Goal: Communication & Community: Answer question/provide support

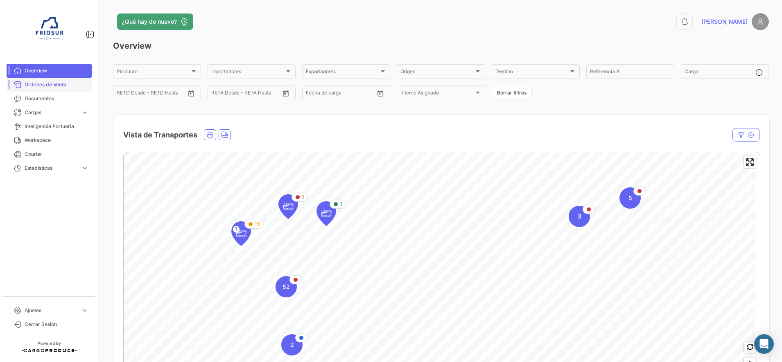
click at [61, 90] on link "Ordenes de Venta" at bounding box center [49, 85] width 85 height 14
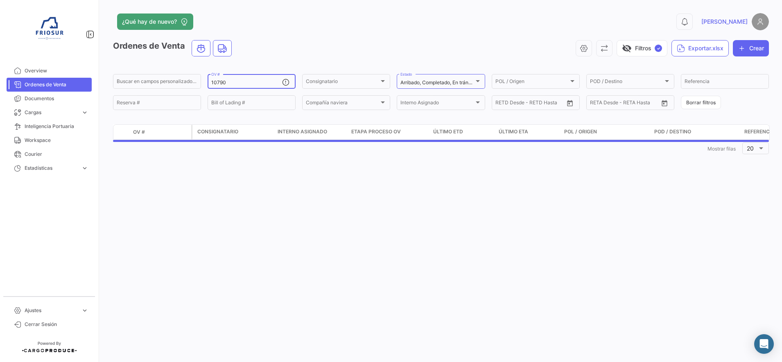
click at [244, 84] on input "10790" at bounding box center [246, 83] width 71 height 6
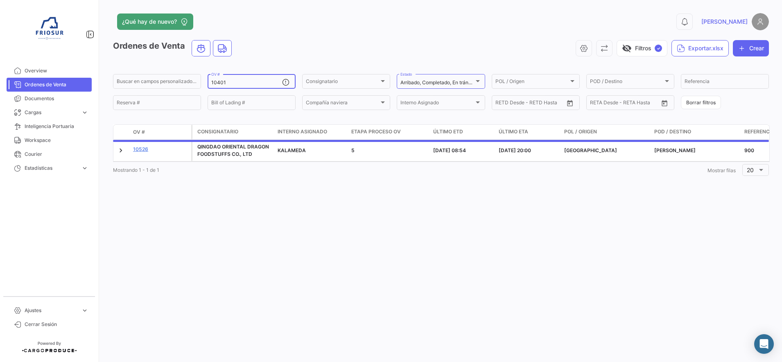
type input "10401"
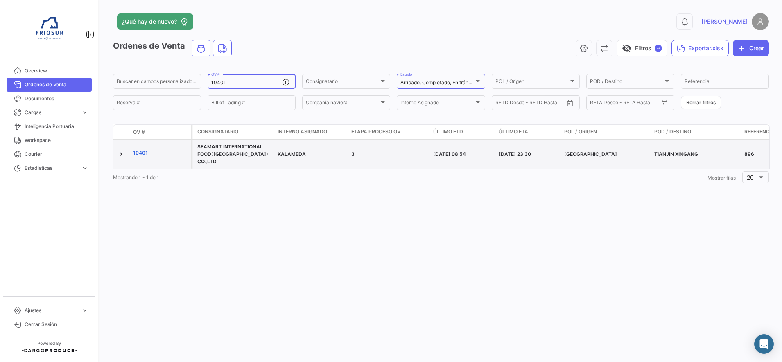
click at [146, 149] on link "10401" at bounding box center [160, 152] width 55 height 7
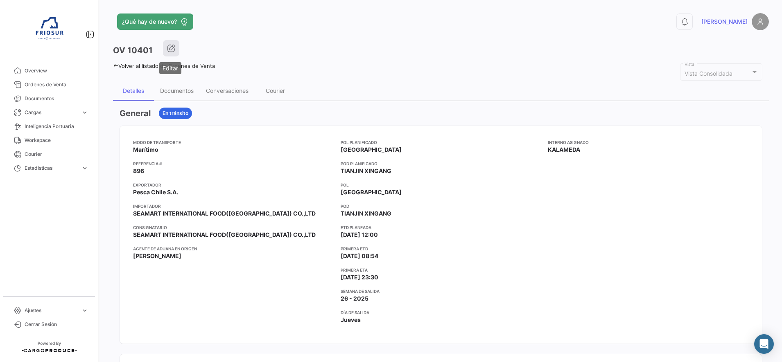
click at [173, 51] on icon "button" at bounding box center [171, 48] width 8 height 8
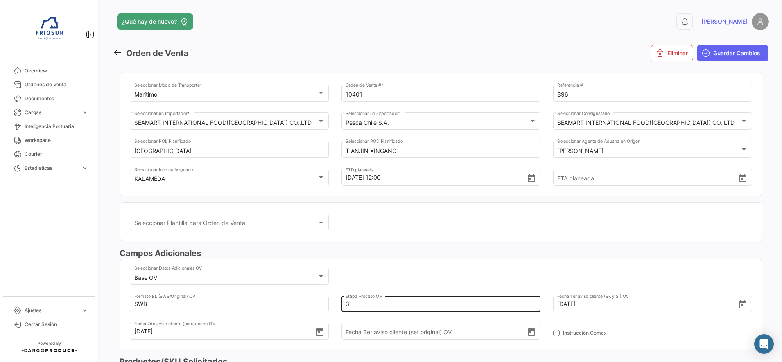
click at [359, 307] on input "3" at bounding box center [435, 304] width 181 height 29
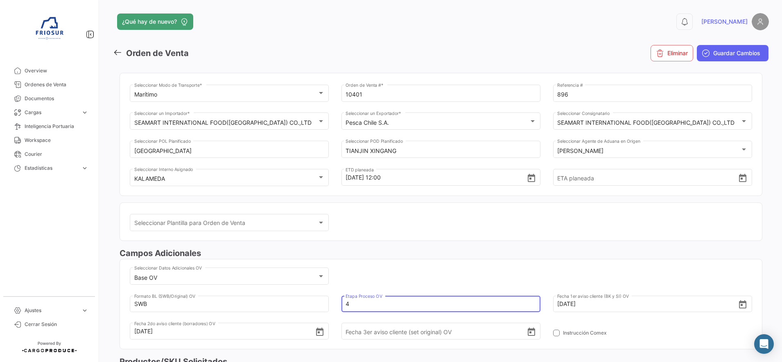
type input "4"
click at [470, 280] on div "Base OV Seleccionar Datos Adicionales OV SWB Formato BL (SWB/Original) OV 4 Eta…" at bounding box center [441, 307] width 622 height 83
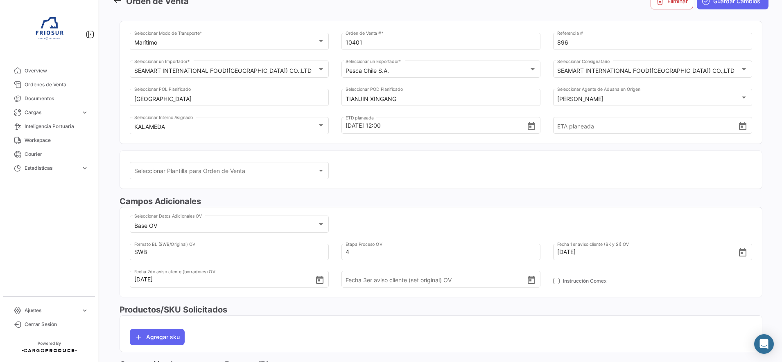
scroll to position [102, 0]
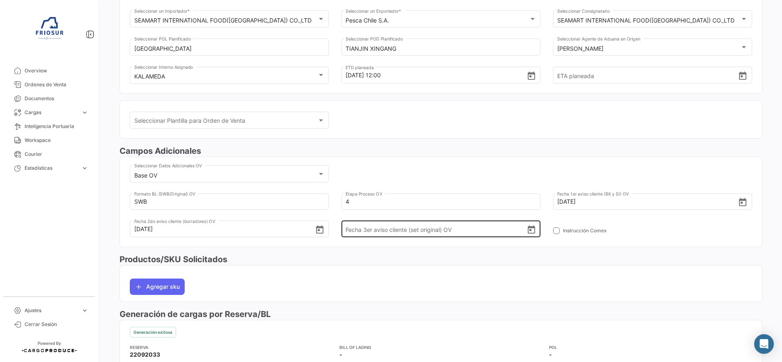
click at [528, 227] on icon "Open calendar" at bounding box center [531, 230] width 7 height 8
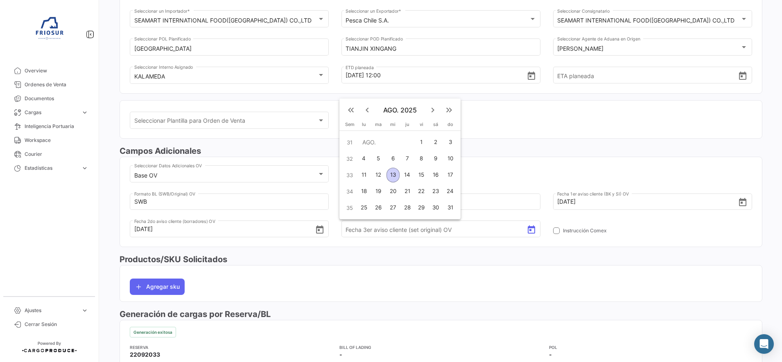
click at [393, 173] on div "13" at bounding box center [392, 175] width 13 height 15
type input "[DATE]"
click at [512, 169] on div "Base OV Seleccionar Datos Adicionales OV SWB Formato BL (SWB/Original) OV 4 Eta…" at bounding box center [441, 205] width 622 height 83
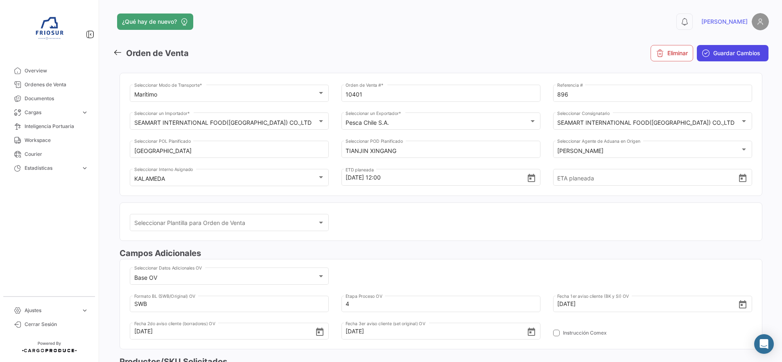
click at [730, 54] on span "Guardar Cambios" at bounding box center [736, 53] width 47 height 8
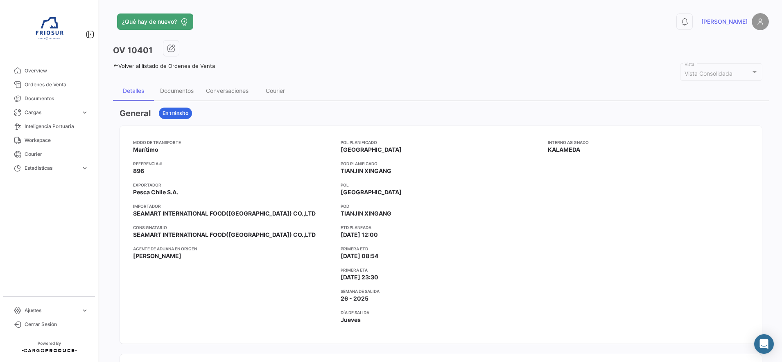
click at [115, 67] on icon at bounding box center [115, 65] width 5 height 5
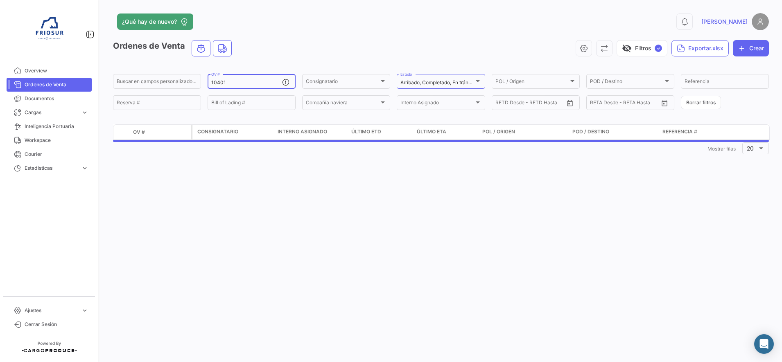
click at [242, 84] on input "10401" at bounding box center [246, 83] width 71 height 6
type input "10542"
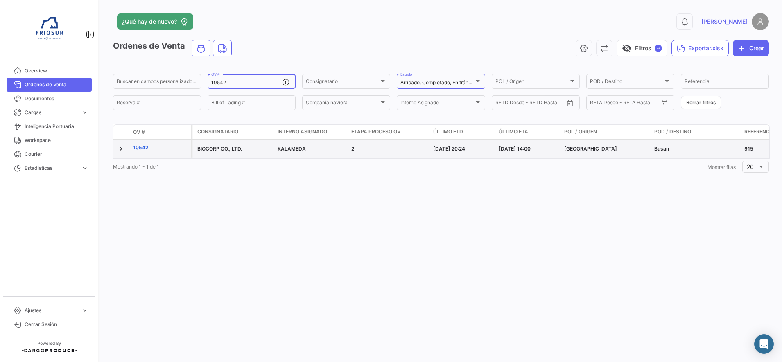
click at [145, 150] on link "10542" at bounding box center [160, 147] width 55 height 7
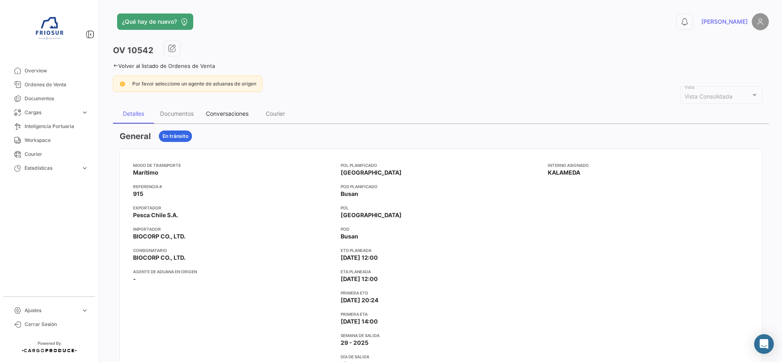
click at [226, 117] on div "Conversaciones" at bounding box center [227, 114] width 55 height 20
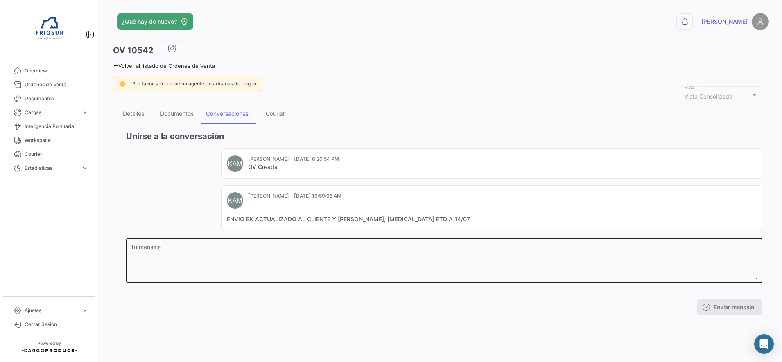
click at [268, 255] on textarea "Tu mensaje" at bounding box center [445, 262] width 628 height 36
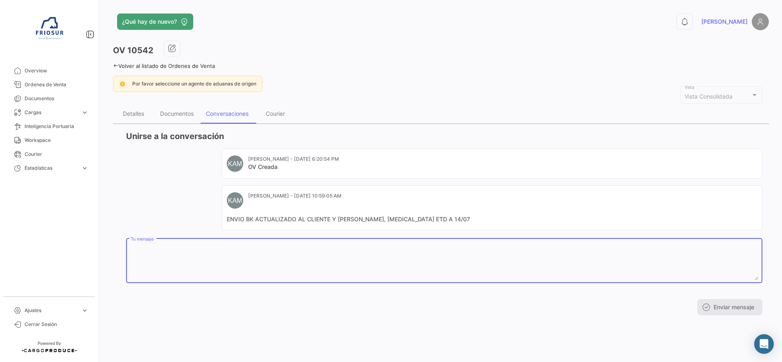
click at [267, 255] on textarea "Tu mensaje" at bounding box center [445, 262] width 628 height 36
click at [226, 257] on textarea "Tu mensaje" at bounding box center [445, 262] width 628 height 36
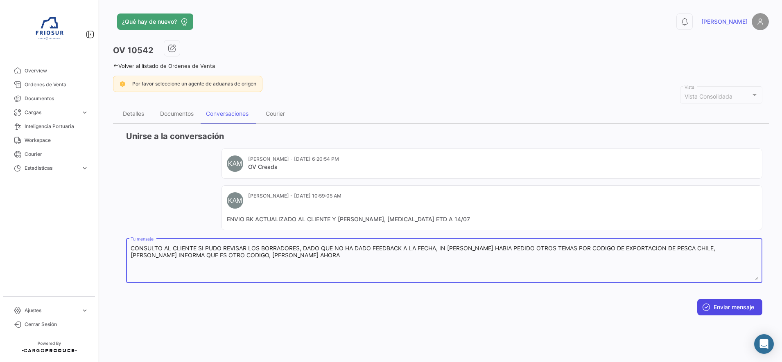
type textarea "CONSULTO AL CLIENTE SI PUDO REVISAR LOS BORRADORES, DADO QUE NO HA DADO FEEDBAC…"
click at [725, 301] on button "Enviar mensaje" at bounding box center [729, 307] width 65 height 16
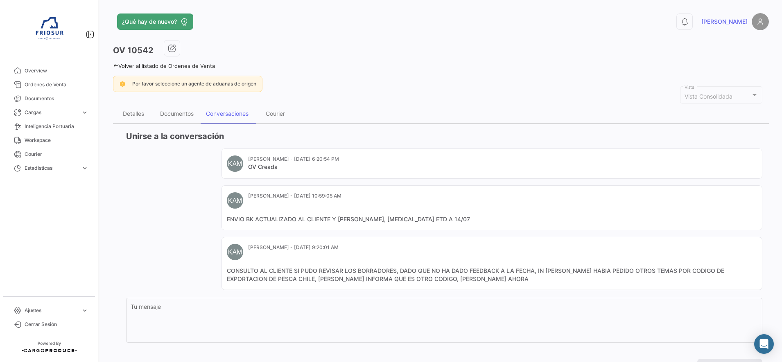
click at [113, 63] on icon at bounding box center [115, 65] width 5 height 5
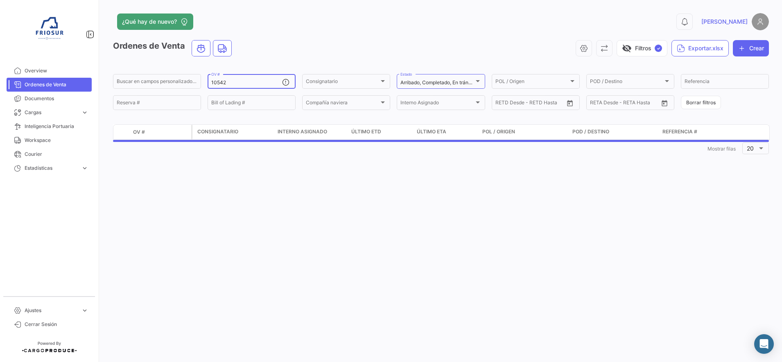
click at [239, 87] on div "10542 OV #" at bounding box center [246, 81] width 71 height 16
type input "1"
click at [325, 84] on span "Consignatario" at bounding box center [322, 82] width 32 height 6
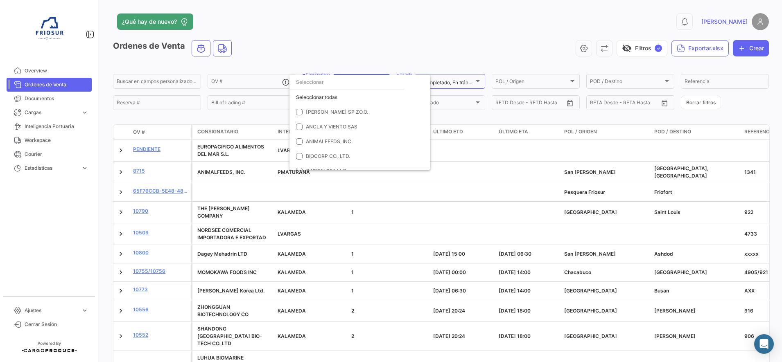
click at [325, 84] on input "dropdown search" at bounding box center [346, 82] width 115 height 15
type input "nor"
click at [302, 137] on mat-option "NORTHERN PELAGIC" at bounding box center [359, 141] width 141 height 15
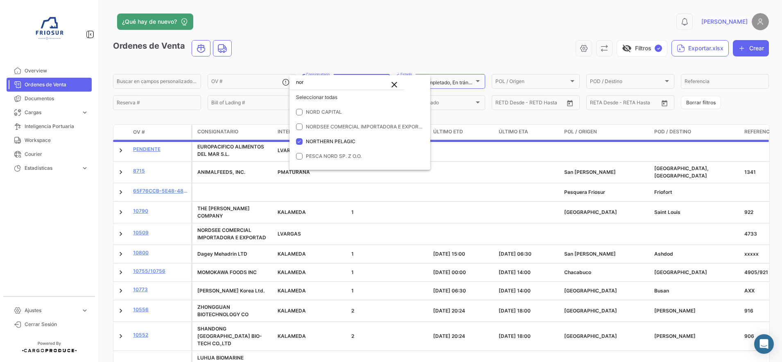
click at [334, 41] on div at bounding box center [391, 181] width 782 height 362
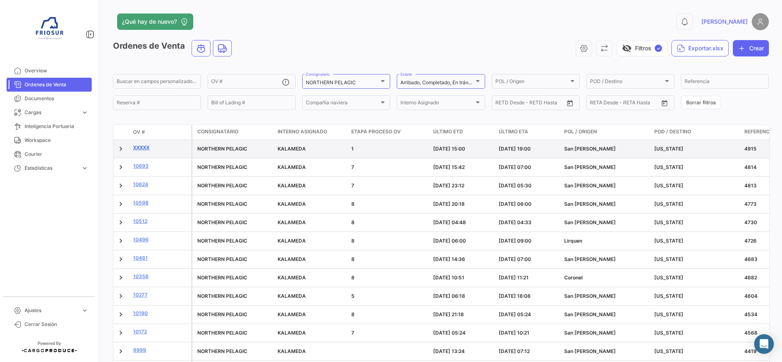
click at [144, 145] on link "XXXXX" at bounding box center [160, 147] width 55 height 7
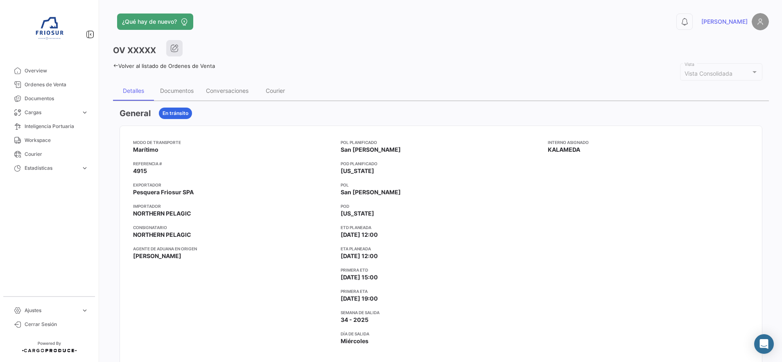
click at [182, 46] on button "button" at bounding box center [174, 48] width 16 height 16
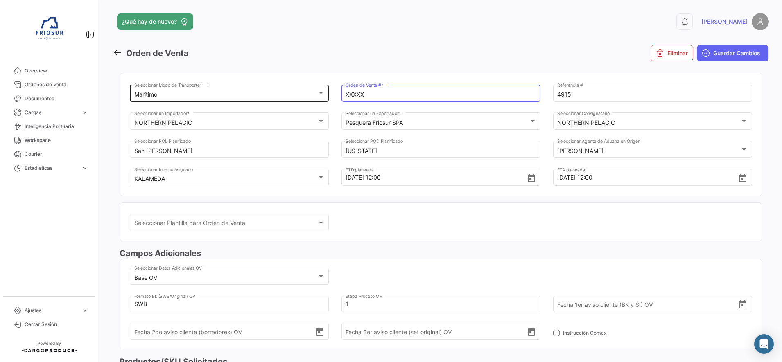
drag, startPoint x: 377, startPoint y: 98, endPoint x: 303, endPoint y: 92, distance: 74.8
click at [303, 92] on div "Marítimo Seleccionar Modo de Transporte * XXXXX Orden de Venta # * 4915 Referen…" at bounding box center [441, 139] width 622 height 113
type input "10843"
click at [490, 50] on mat-toolbar-row "Orden de Venta" at bounding box center [329, 53] width 433 height 26
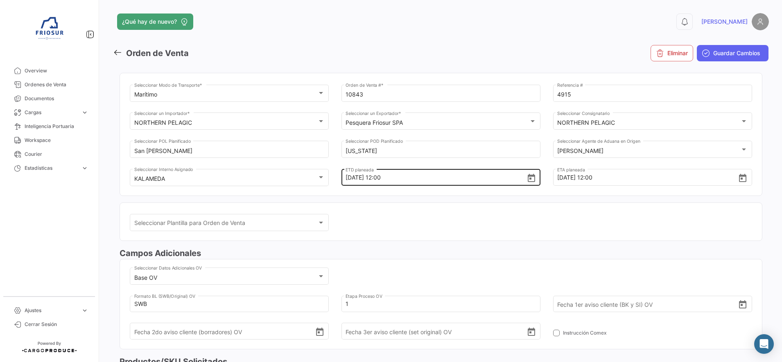
click at [532, 178] on icon "Open calendar" at bounding box center [531, 179] width 10 height 10
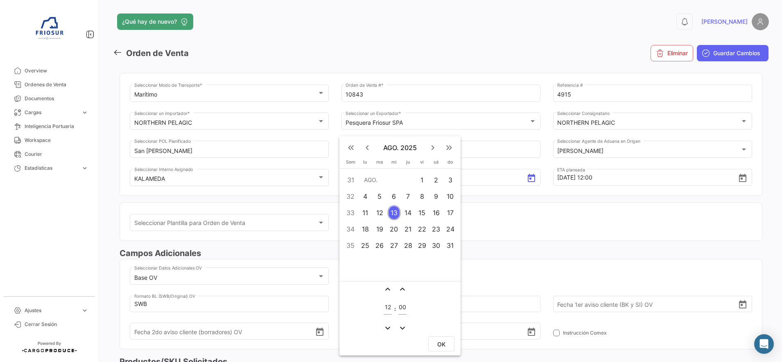
click at [393, 229] on div "20" at bounding box center [394, 229] width 13 height 15
click at [437, 341] on button "OK" at bounding box center [441, 343] width 26 height 15
type input "[DATE] 12:00"
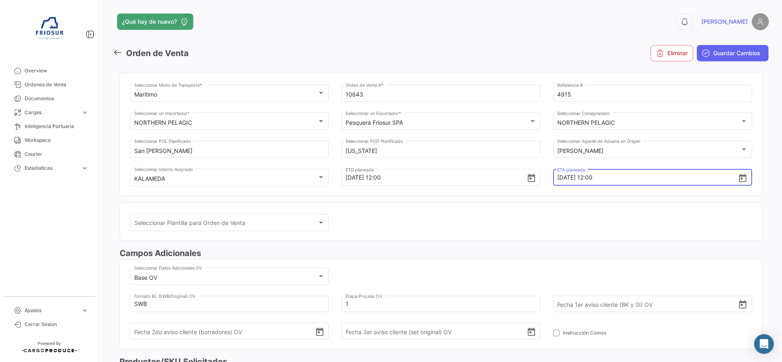
click at [603, 180] on input "[DATE] 12:00" at bounding box center [647, 177] width 181 height 29
click at [739, 180] on icon "Open calendar" at bounding box center [742, 178] width 7 height 8
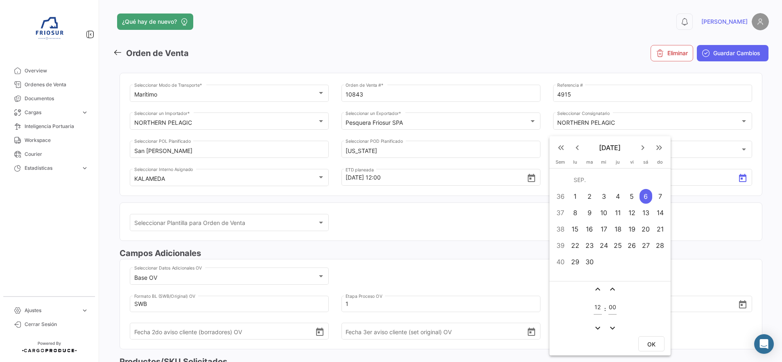
click at [649, 215] on div "13" at bounding box center [645, 212] width 13 height 15
click at [651, 344] on span "OK" at bounding box center [651, 344] width 8 height 7
type input "[DATE] 12:00"
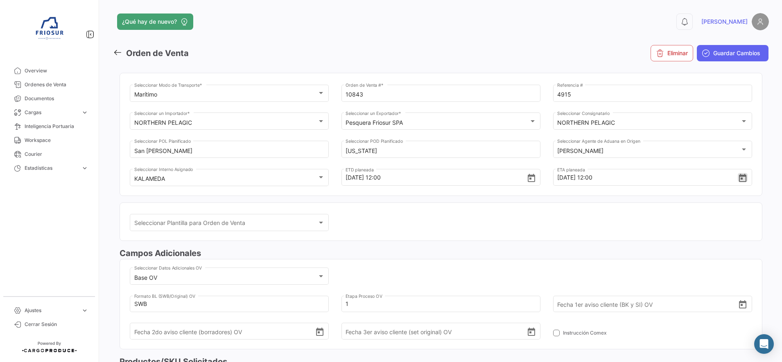
click at [524, 218] on div "Seleccionar Plantilla para Orden de Venta Seleccionar Plantilla para Orden de V…" at bounding box center [441, 227] width 622 height 28
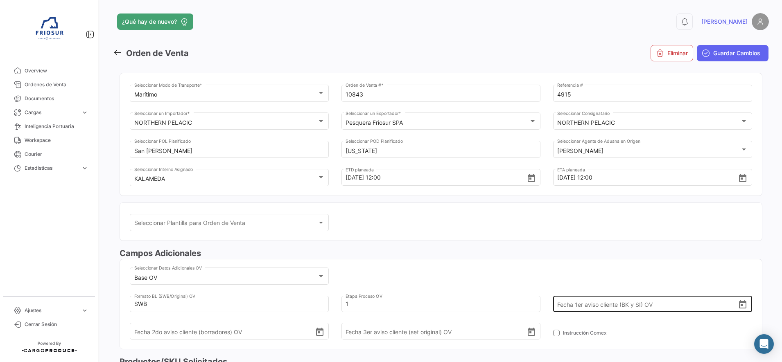
click at [743, 302] on div "Fecha 1er aviso cliente (BK y SI) OV" at bounding box center [652, 303] width 199 height 18
click at [738, 307] on icon "Open calendar" at bounding box center [743, 305] width 10 height 10
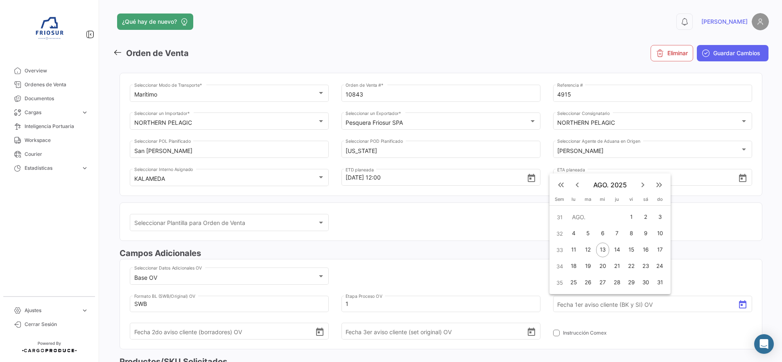
click at [604, 247] on div "13" at bounding box center [602, 250] width 13 height 15
type input "[DATE]"
click at [514, 263] on mat-card "Base OV Seleccionar Datos Adicionales OV SWB Formato BL (SWB/Original) OV 1 Eta…" at bounding box center [441, 304] width 643 height 90
click at [414, 246] on div "Seleccionar Plantilla para Orden de Venta Seleccionar Plantilla para Orden de V…" at bounding box center [441, 225] width 643 height 45
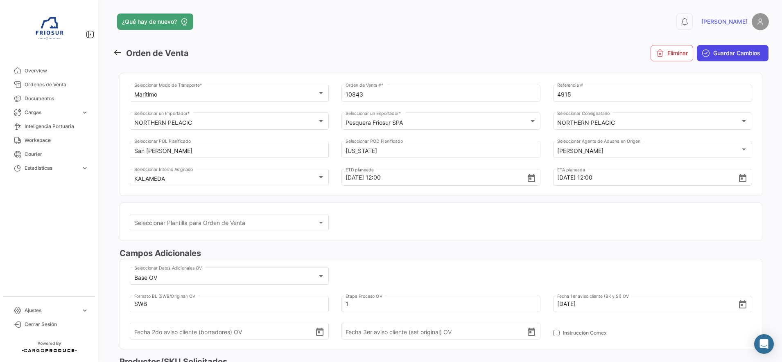
click at [722, 48] on button "Guardar Cambios" at bounding box center [733, 53] width 72 height 16
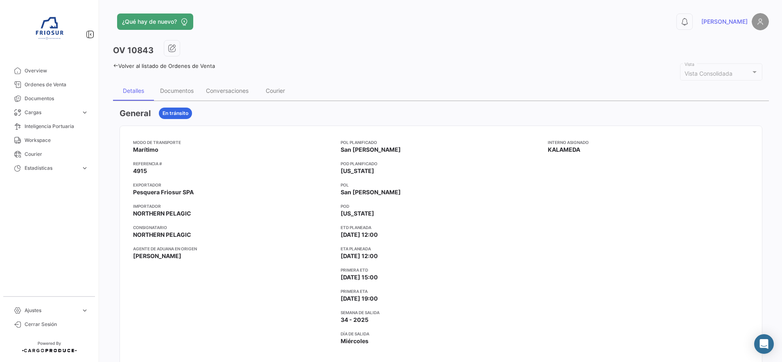
click at [114, 67] on icon at bounding box center [115, 65] width 5 height 5
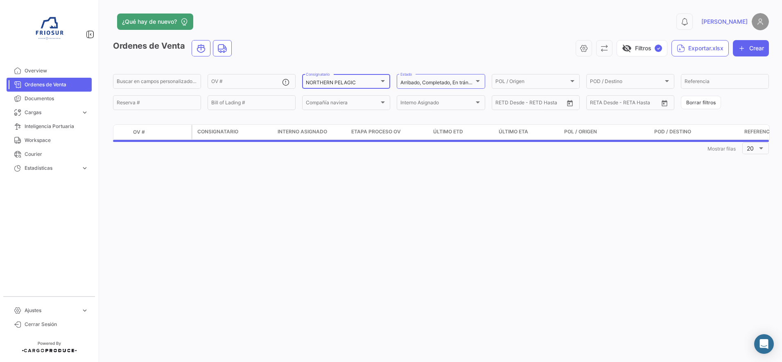
click at [374, 83] on div "NORTHERN PELAGIC" at bounding box center [342, 83] width 73 height 6
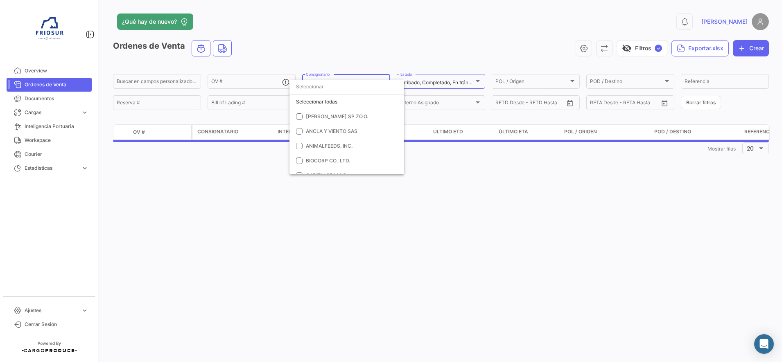
scroll to position [527, 0]
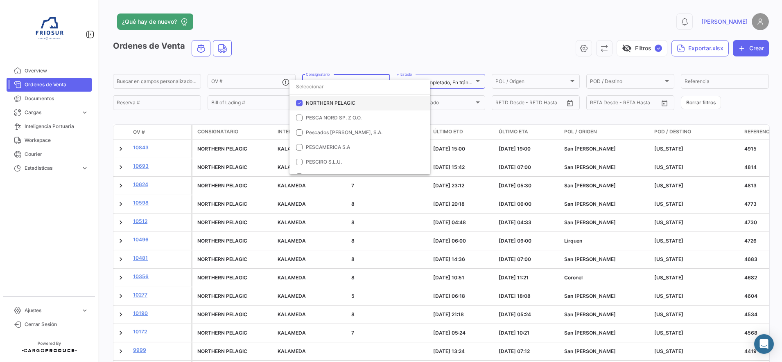
click at [301, 104] on mat-pseudo-checkbox at bounding box center [299, 103] width 7 height 7
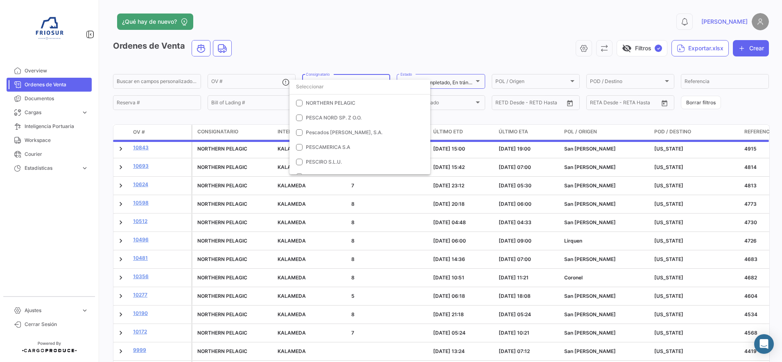
click at [261, 84] on div at bounding box center [391, 181] width 782 height 362
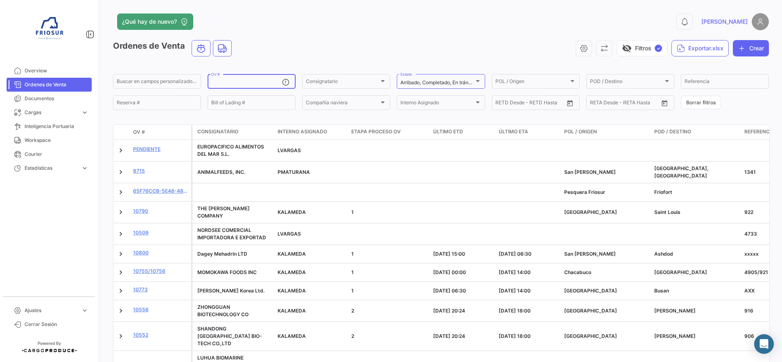
click at [261, 84] on input "OV #" at bounding box center [246, 83] width 71 height 6
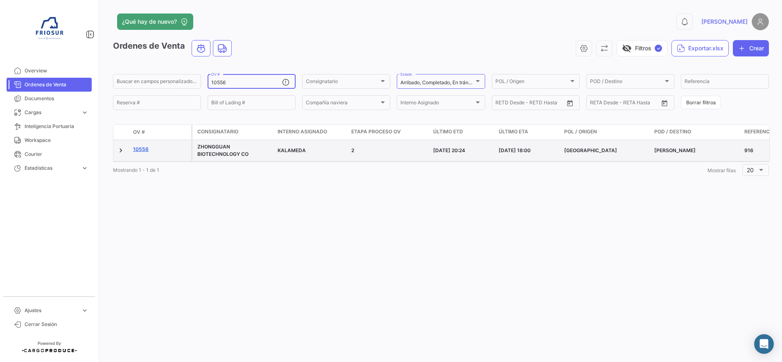
type input "10556"
click at [145, 150] on link "10556" at bounding box center [160, 149] width 55 height 7
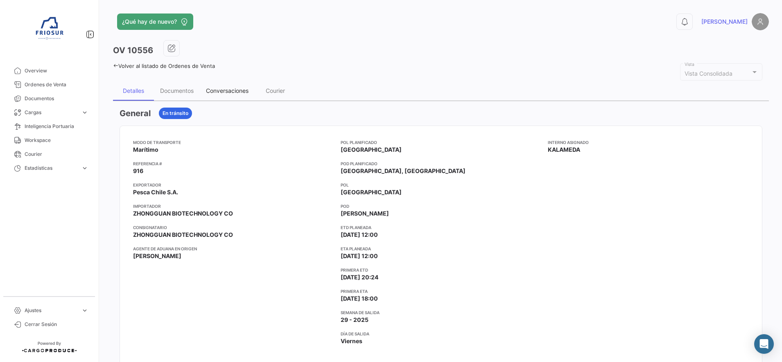
click at [239, 88] on div "Conversaciones" at bounding box center [227, 90] width 43 height 7
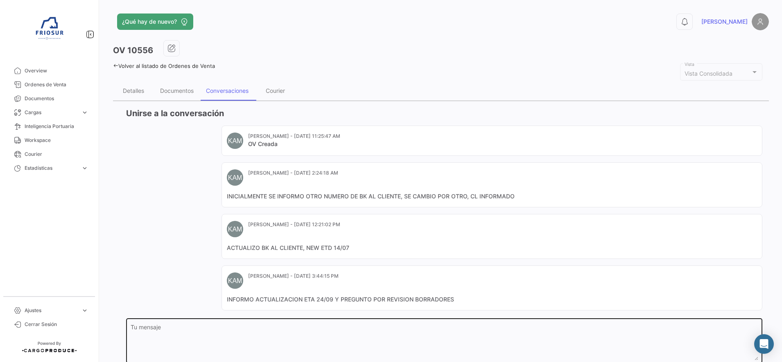
click at [275, 336] on textarea "Tu mensaje" at bounding box center [445, 343] width 628 height 36
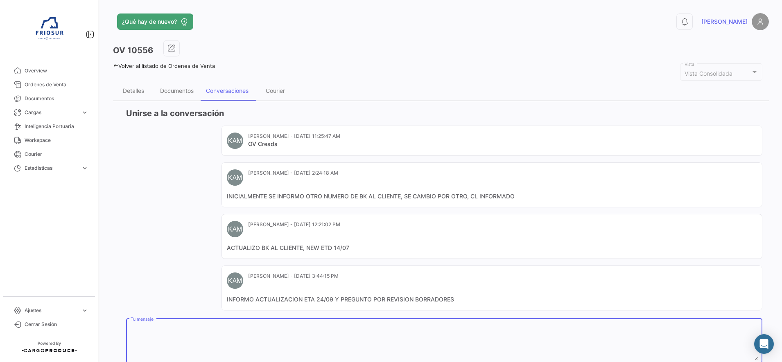
click at [214, 332] on textarea "Tu mensaje" at bounding box center [445, 343] width 628 height 36
click at [249, 339] on textarea "Tu mensaje" at bounding box center [445, 343] width 628 height 36
click at [198, 336] on textarea "Tu mensaje" at bounding box center [445, 343] width 628 height 36
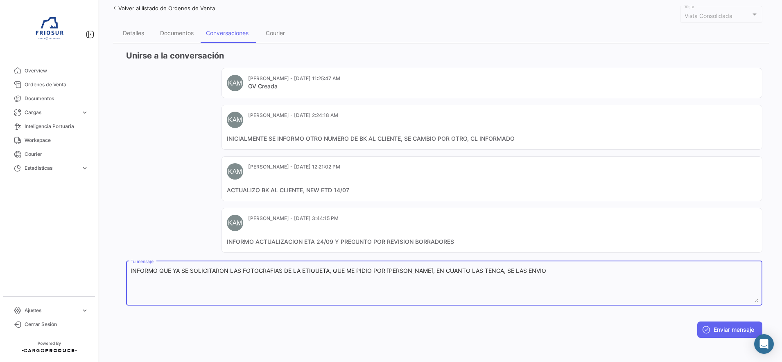
scroll to position [60, 0]
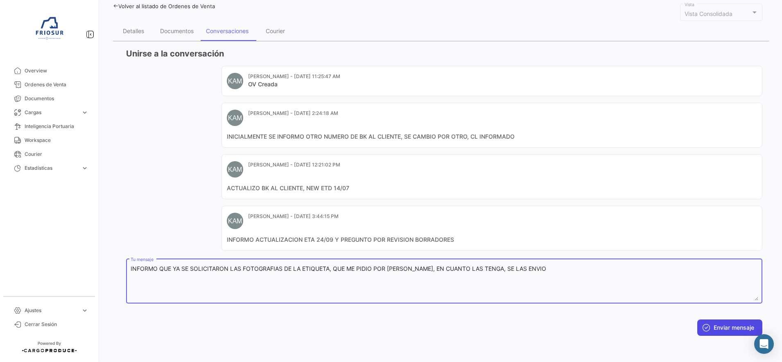
type textarea "INFORMO QUE YA SE SOLICITARON LAS FOTOGRAFIAS DE LA ETIQUETA, QUE ME PIDIO POR …"
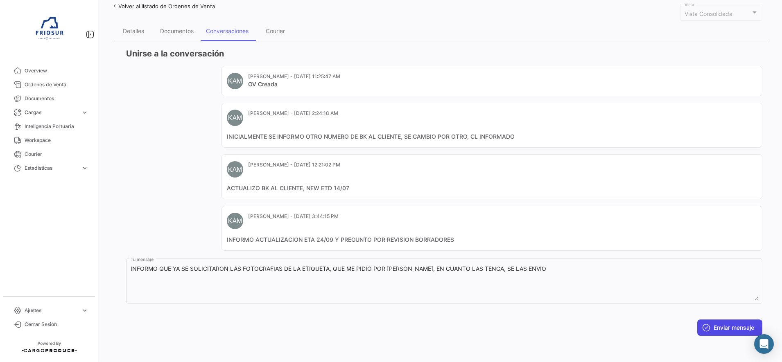
click at [731, 325] on button "Enviar mensaje" at bounding box center [729, 328] width 65 height 16
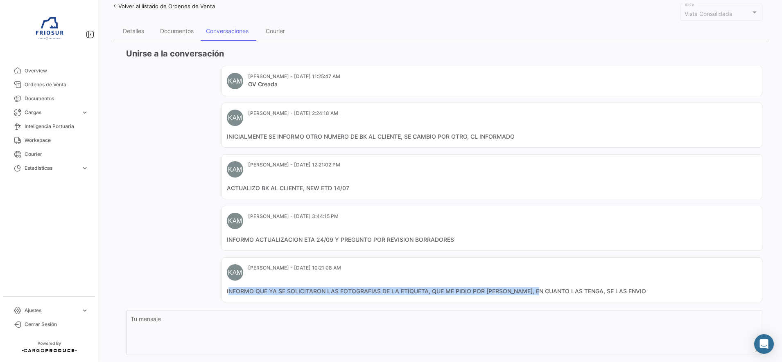
drag, startPoint x: 227, startPoint y: 293, endPoint x: 531, endPoint y: 296, distance: 303.3
click at [538, 294] on mat-card-content "INFORMO QUE YA SE SOLICITARON LAS FOTOGRAFIAS DE LA ETIQUETA, QUE ME PIDIO POR …" at bounding box center [492, 291] width 530 height 8
click at [238, 296] on mat-card "[PERSON_NAME] - [DATE] 10:21:08 AM INFORMO QUE YA SE SOLICITARON LAS FOTOGRAFIA…" at bounding box center [491, 279] width 541 height 45
drag, startPoint x: 226, startPoint y: 293, endPoint x: 664, endPoint y: 283, distance: 438.9
click at [664, 283] on mat-card "[PERSON_NAME] - [DATE] 10:21:08 AM INFORMO QUE YA SE SOLICITARON LAS FOTOGRAFIA…" at bounding box center [491, 279] width 541 height 45
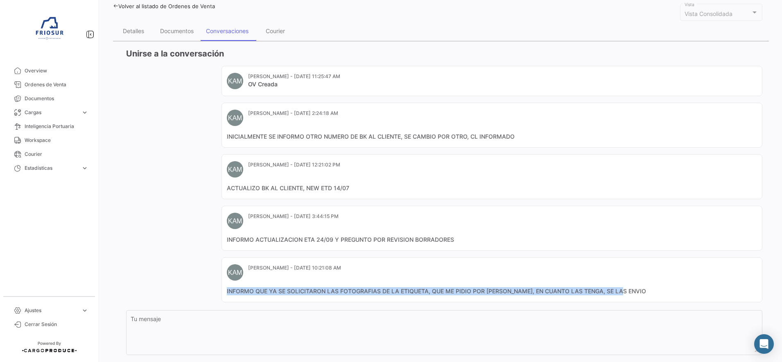
copy mat-card-content "INFORMO QUE YA SE SOLICITARON LAS FOTOGRAFIAS DE LA ETIQUETA, QUE ME PIDIO POR …"
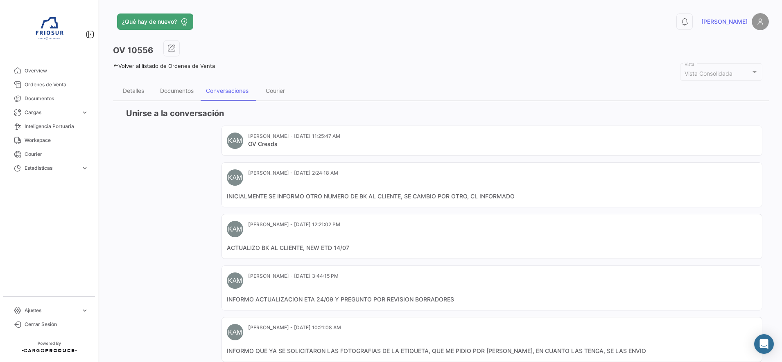
click at [113, 65] on icon at bounding box center [115, 65] width 5 height 5
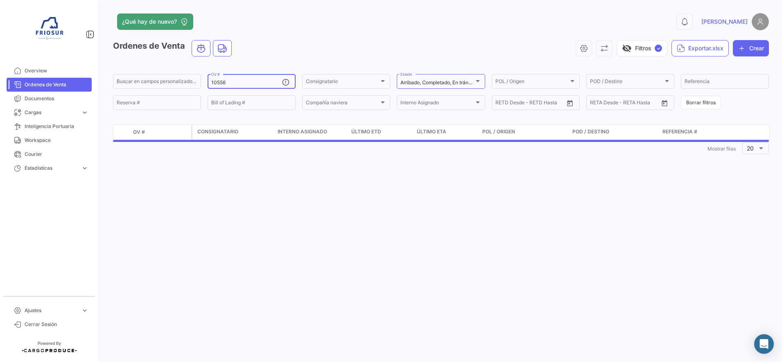
click at [233, 84] on input "10556" at bounding box center [246, 83] width 71 height 6
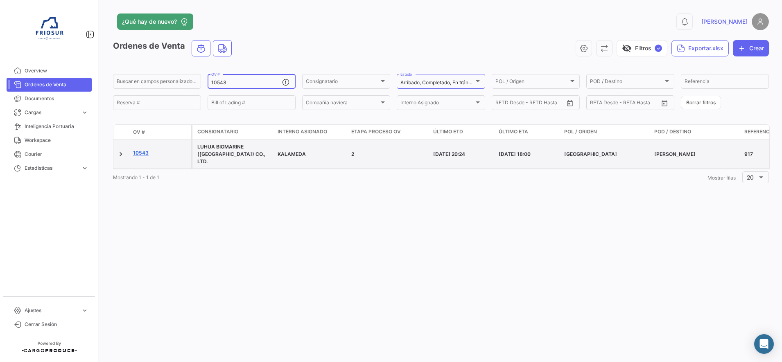
type input "10543"
click at [142, 149] on link "10543" at bounding box center [160, 152] width 55 height 7
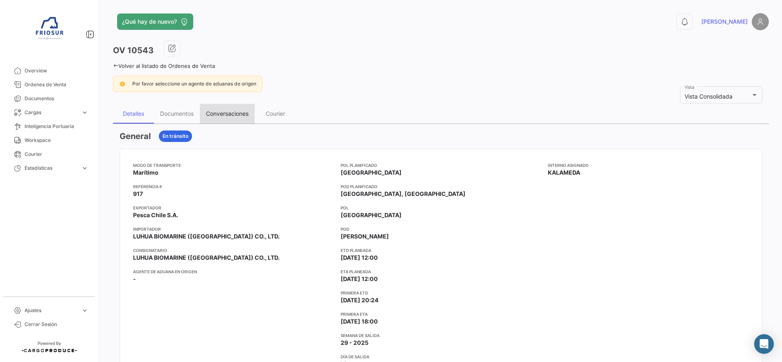
click at [241, 115] on div "Conversaciones" at bounding box center [227, 113] width 43 height 7
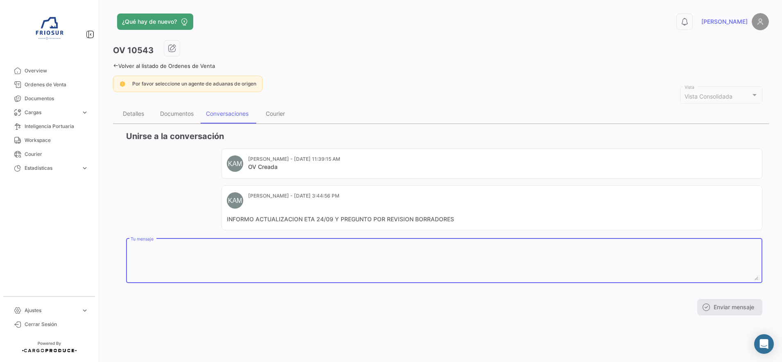
click at [235, 270] on textarea "Tu mensaje" at bounding box center [445, 262] width 628 height 36
paste textarea "INFORMO QUE YA SE SOLICITARON LAS FOTOGRAFIAS DE LA ETIQUETA, QUE ME PIDIO POR …"
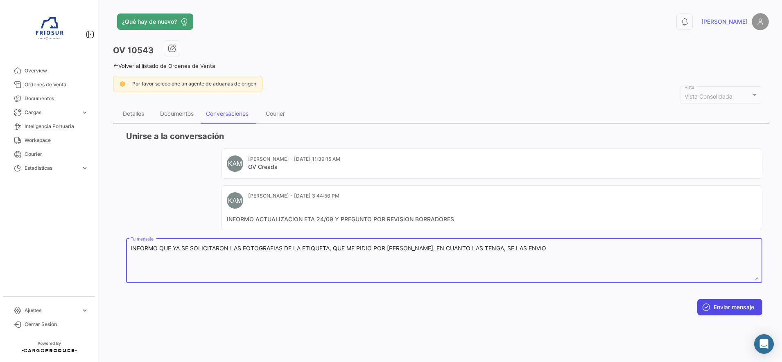
type textarea "INFORMO QUE YA SE SOLICITARON LAS FOTOGRAFIAS DE LA ETIQUETA, QUE ME PIDIO POR …"
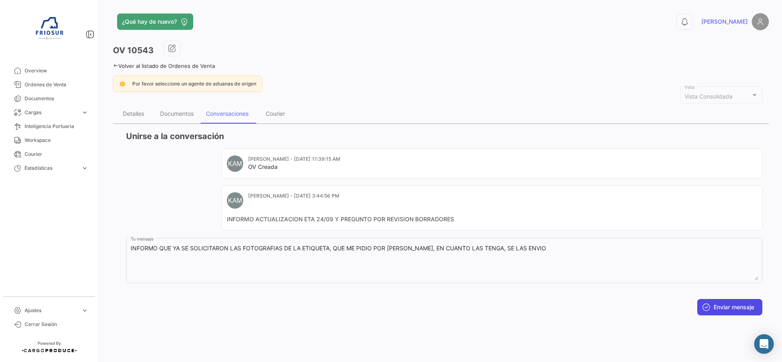
click at [702, 302] on button "Enviar mensaje" at bounding box center [729, 307] width 65 height 16
